Goal: Go to known website: Access a specific website the user already knows

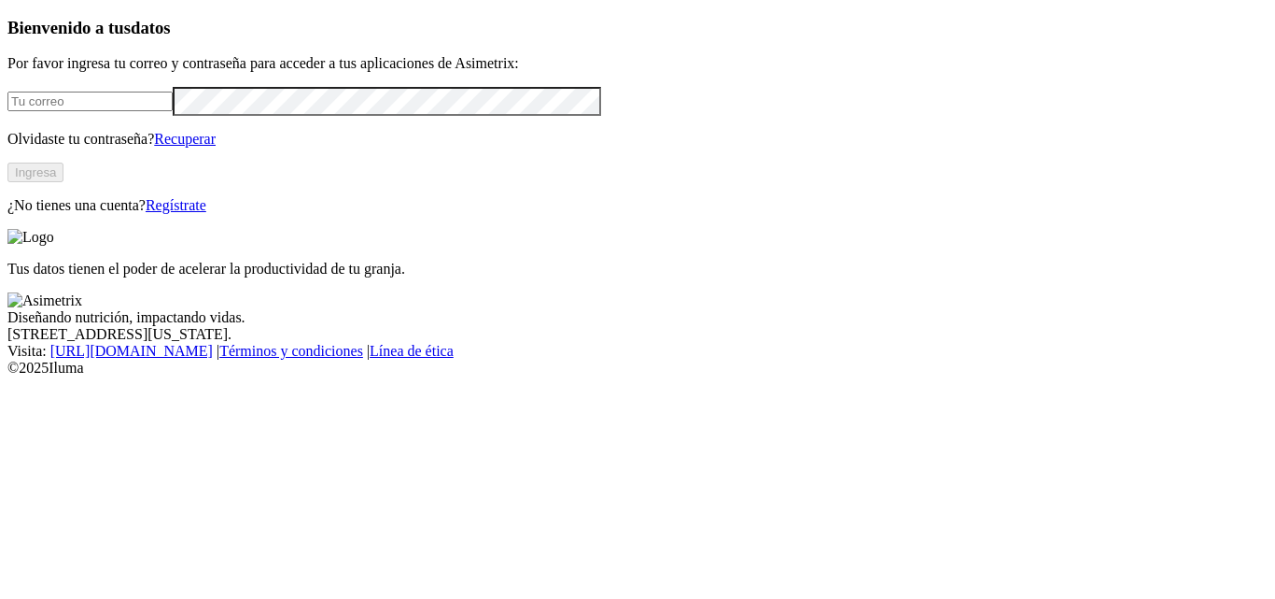
type input "[PERSON_NAME][EMAIL_ADDRESS][PERSON_NAME][PERSON_NAME][DOMAIN_NAME]"
click at [63, 182] on button "Ingresa" at bounding box center [35, 172] width 56 height 20
